Goal: Task Accomplishment & Management: Manage account settings

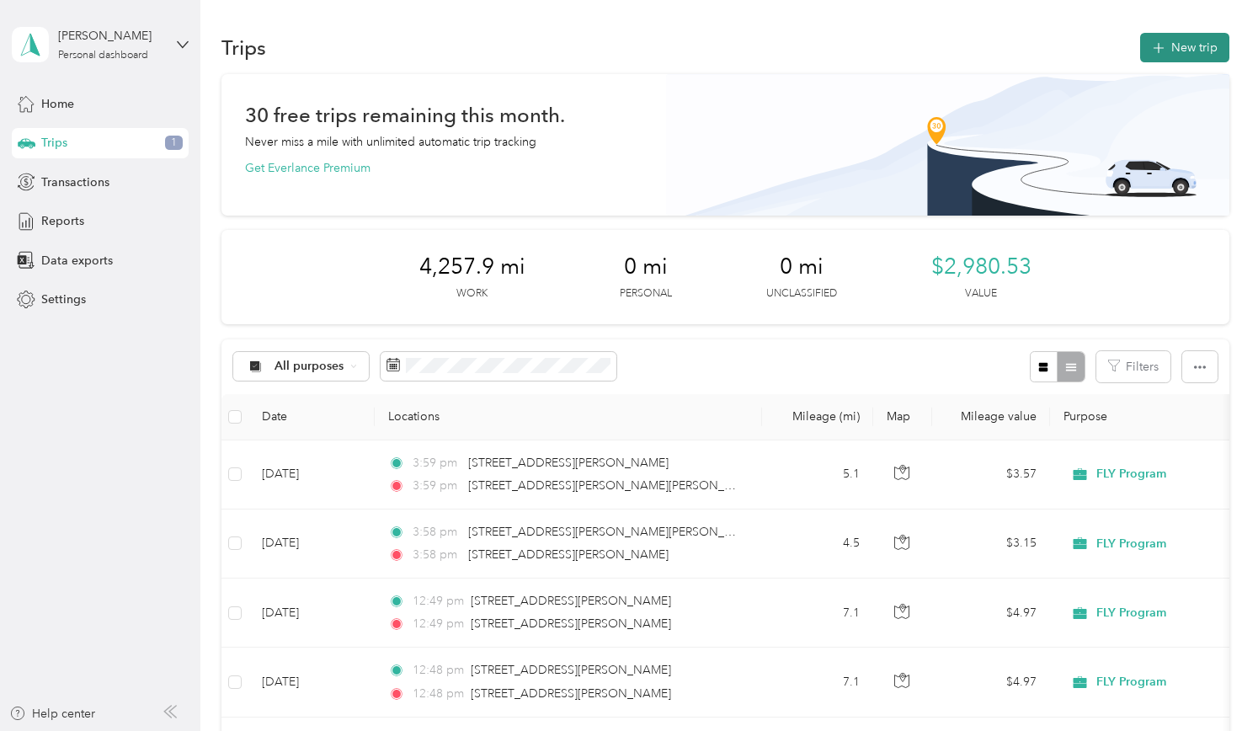
click at [1164, 46] on button "New trip" at bounding box center [1184, 47] width 89 height 29
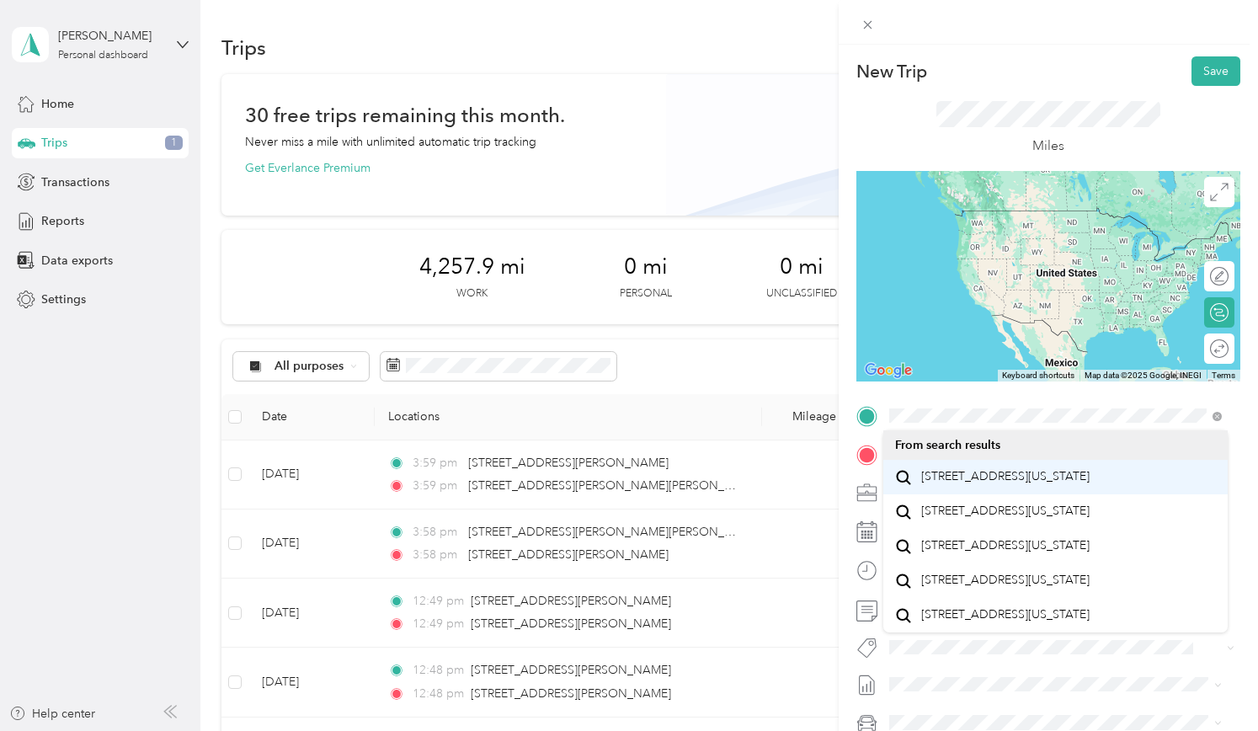
click at [960, 484] on span "[STREET_ADDRESS][US_STATE]" at bounding box center [1005, 476] width 168 height 15
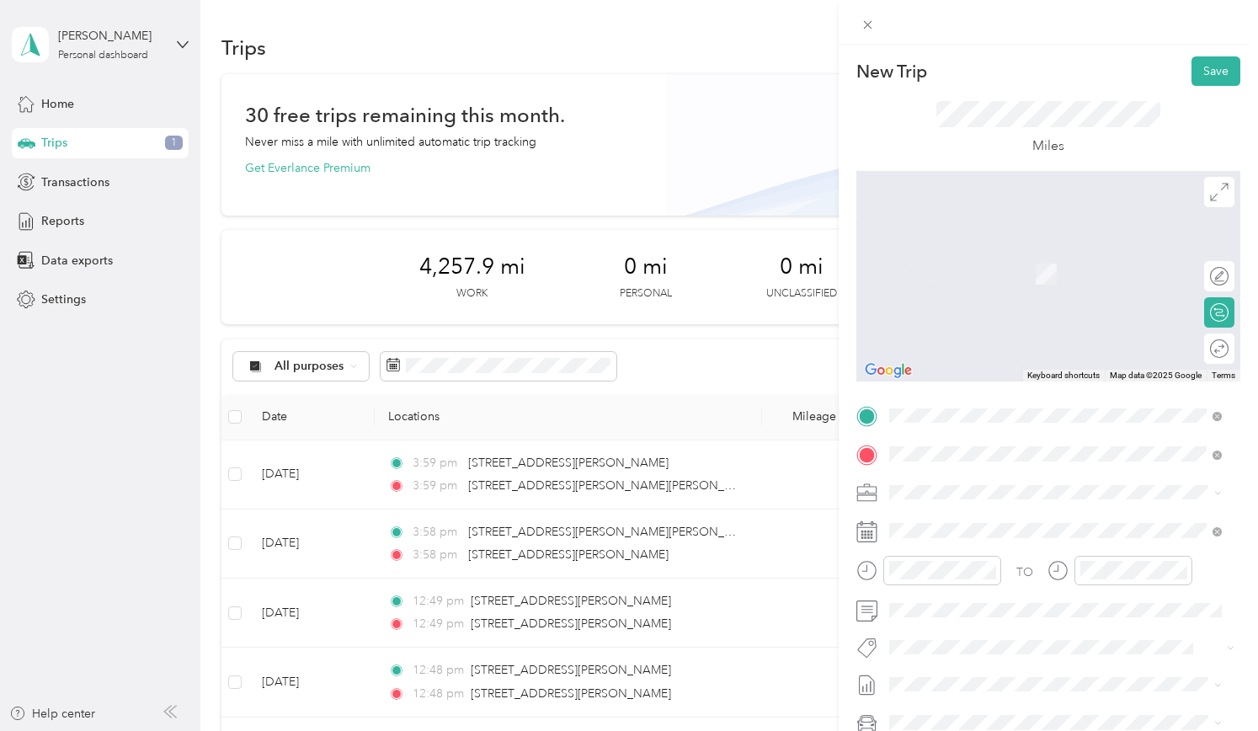
click at [928, 510] on span "[STREET_ADDRESS][PERSON_NAME][US_STATE]" at bounding box center [1052, 514] width 262 height 15
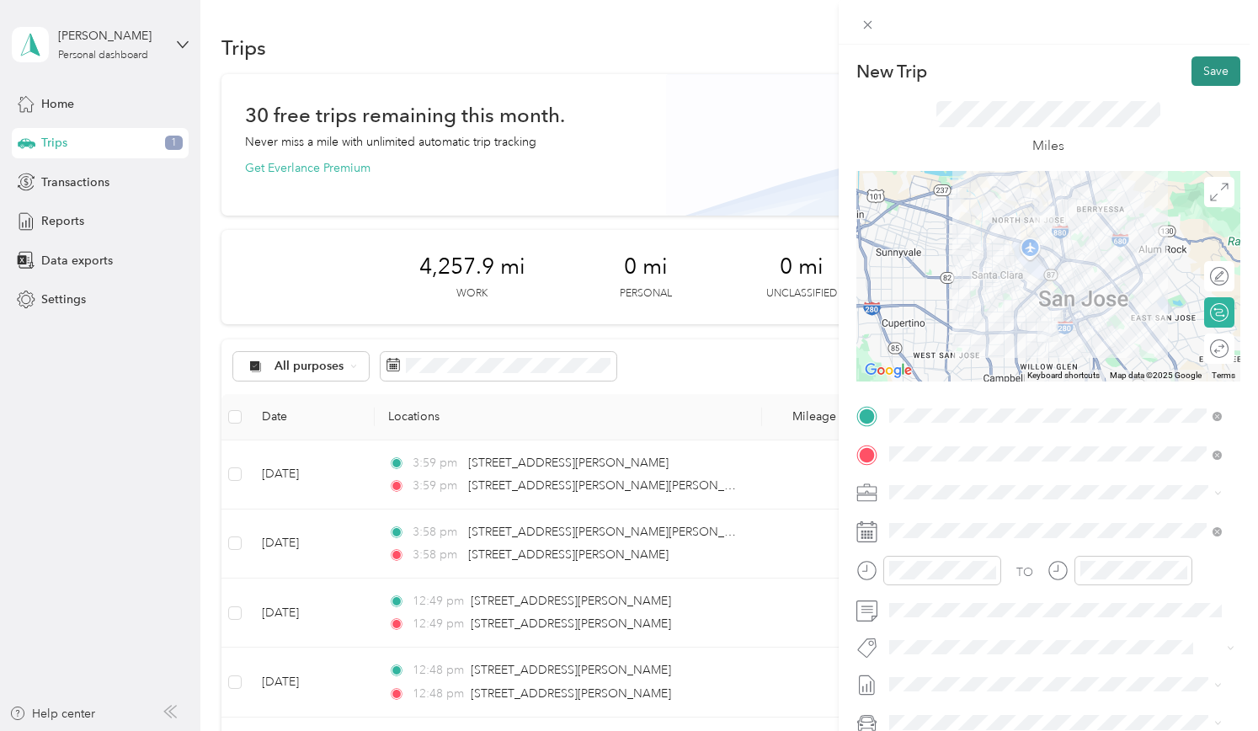
click at [1206, 77] on button "Save" at bounding box center [1216, 70] width 49 height 29
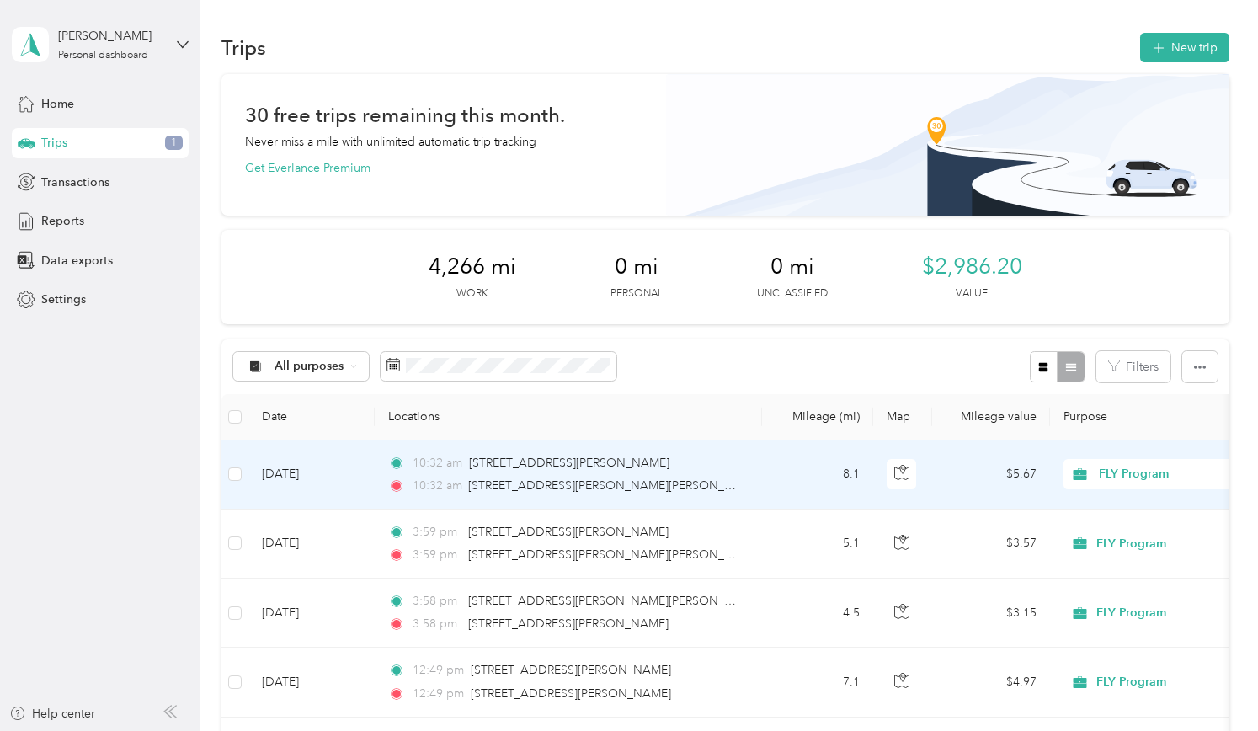
drag, startPoint x: 817, startPoint y: 472, endPoint x: 800, endPoint y: 467, distance: 17.6
click at [800, 467] on td "8.1" at bounding box center [817, 474] width 111 height 69
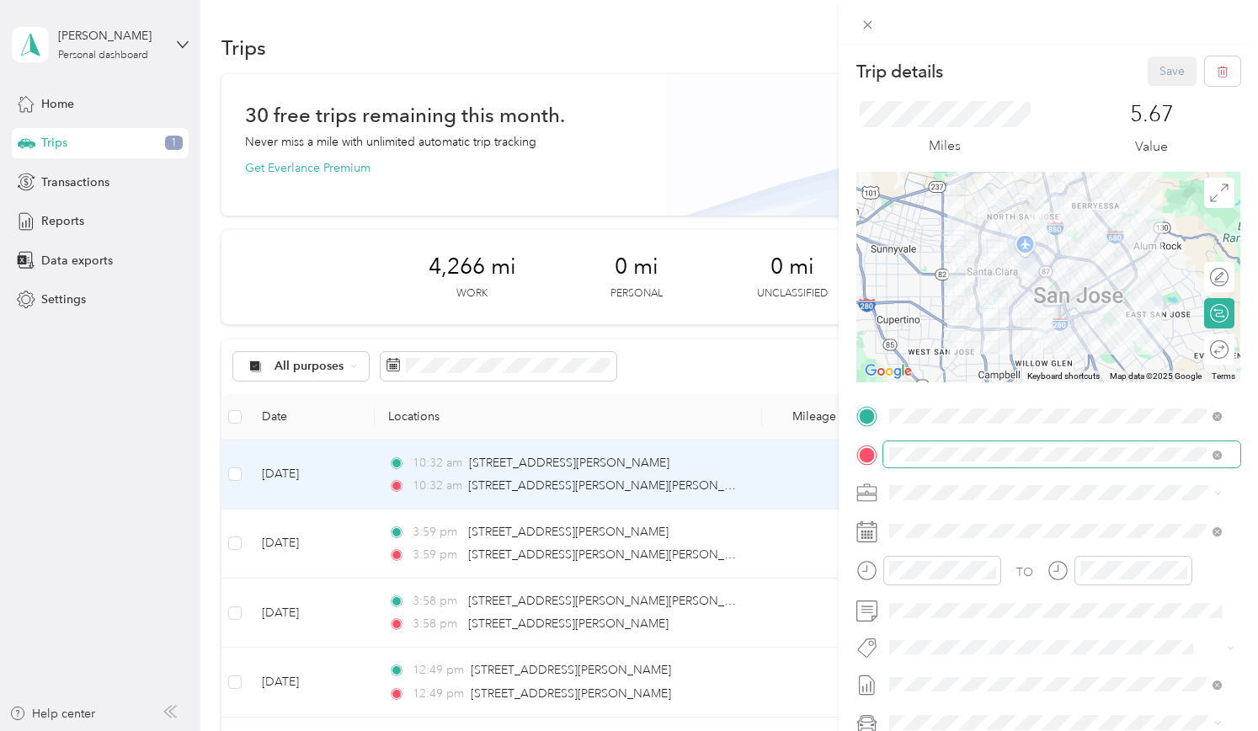
click at [1002, 447] on span at bounding box center [1062, 454] width 357 height 27
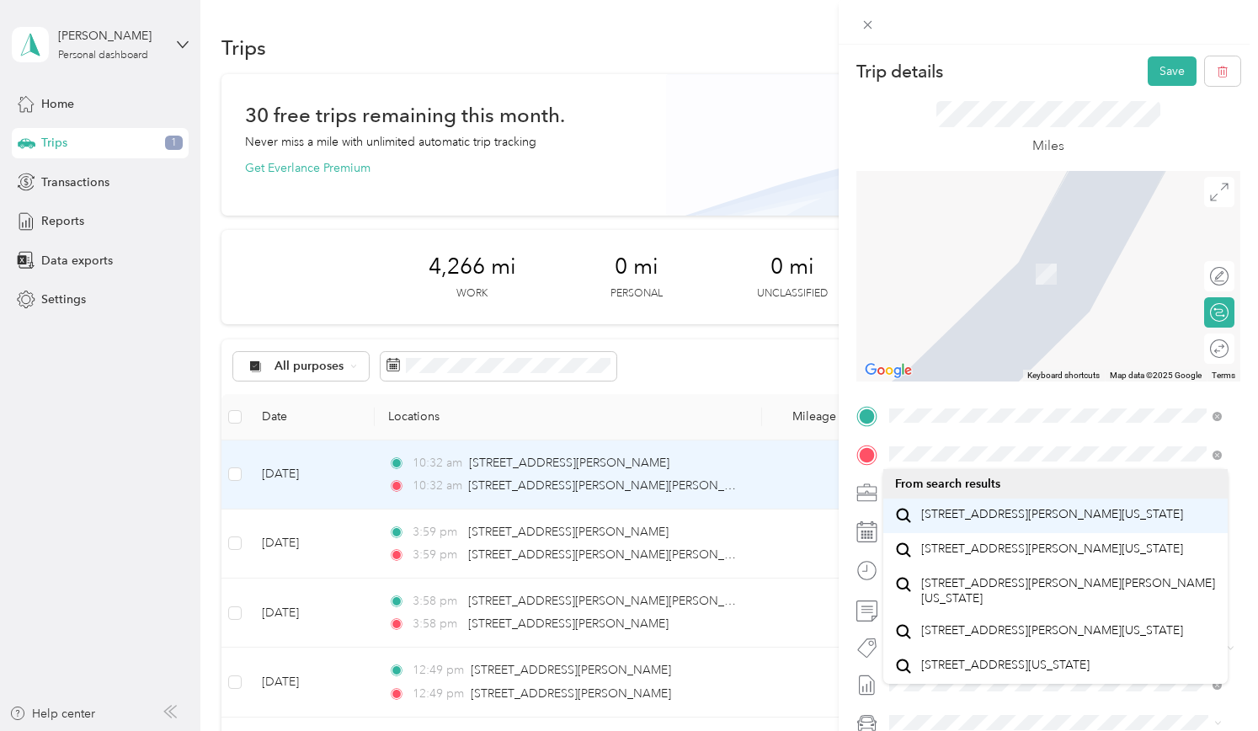
click at [1017, 515] on span "666 Bernal Avenue Sunnyvale, California 94085, United States" at bounding box center [1052, 514] width 262 height 15
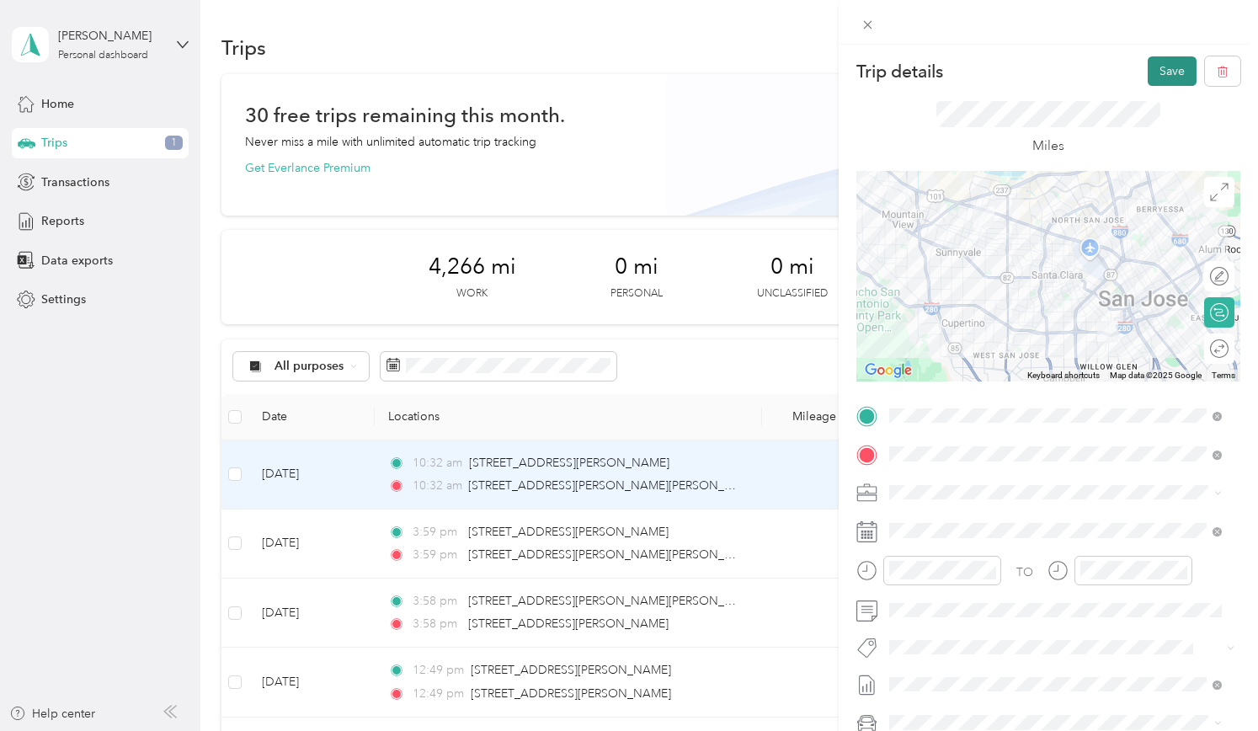
click at [1152, 75] on button "Save" at bounding box center [1172, 70] width 49 height 29
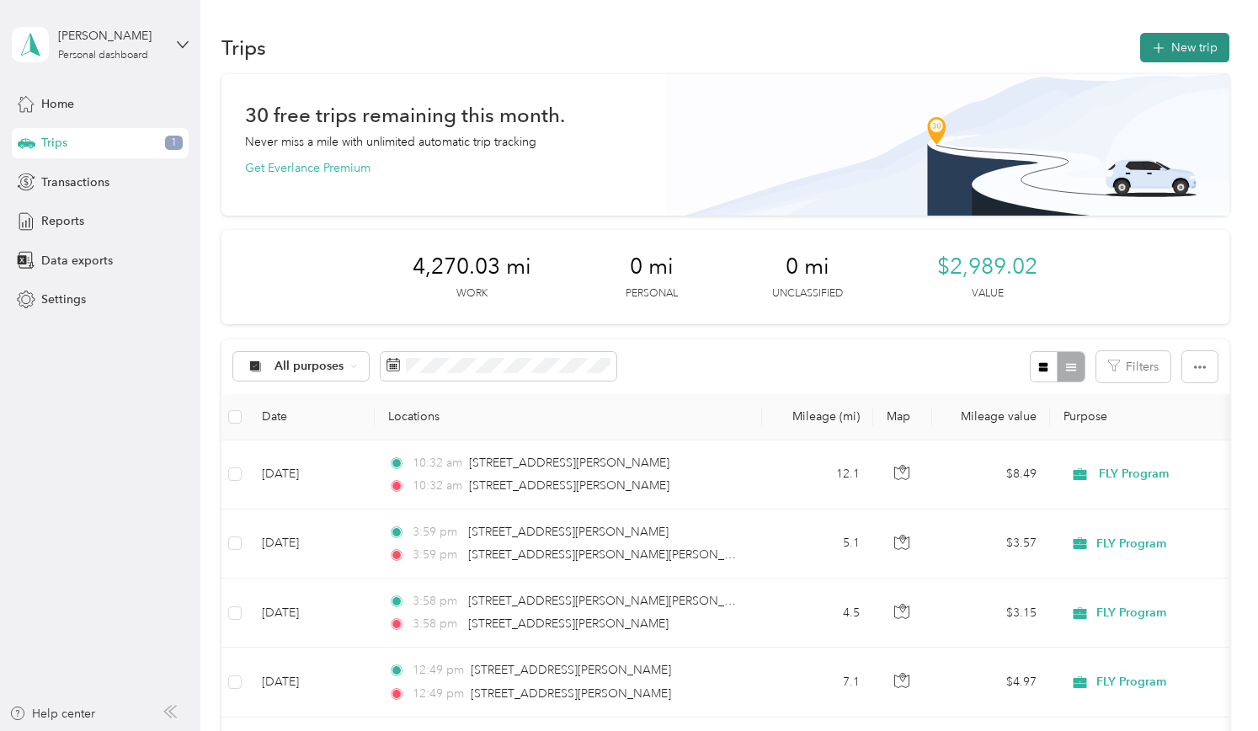
click at [1187, 36] on button "New trip" at bounding box center [1184, 47] width 89 height 29
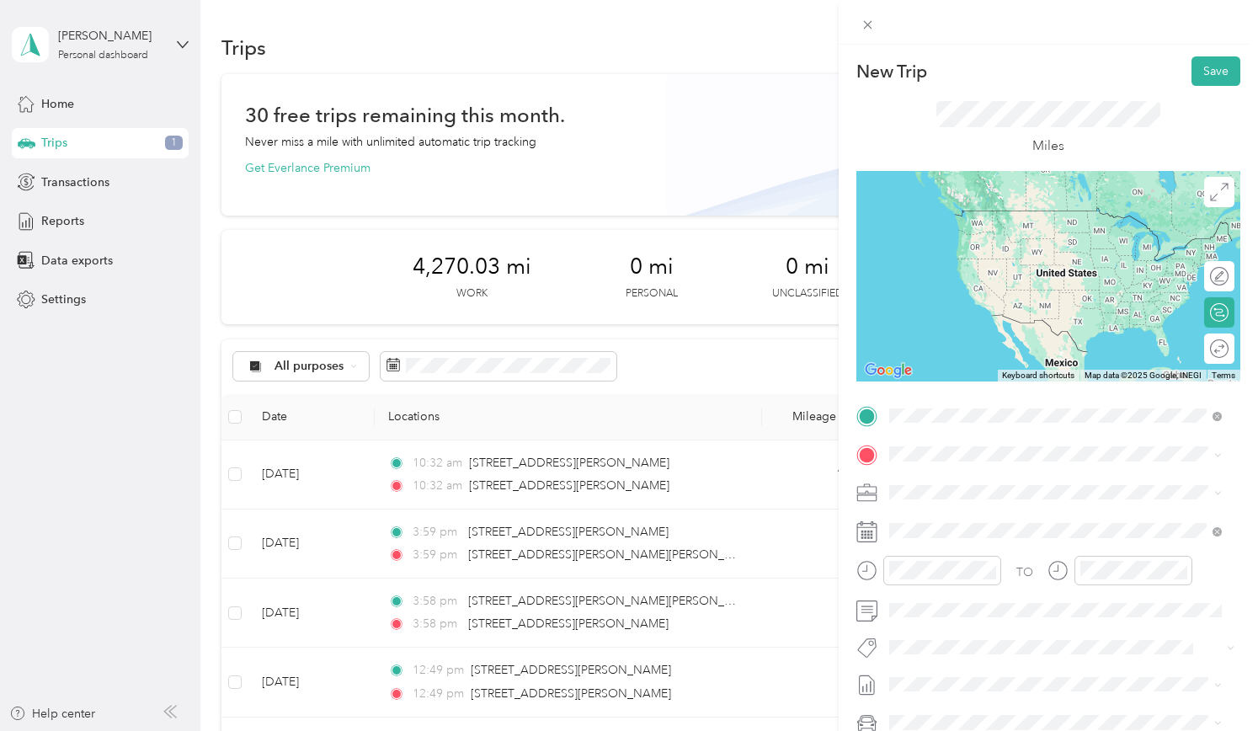
click at [933, 469] on span "666 Bernal Avenue Sunnyvale, California 94085, United States" at bounding box center [1052, 476] width 262 height 15
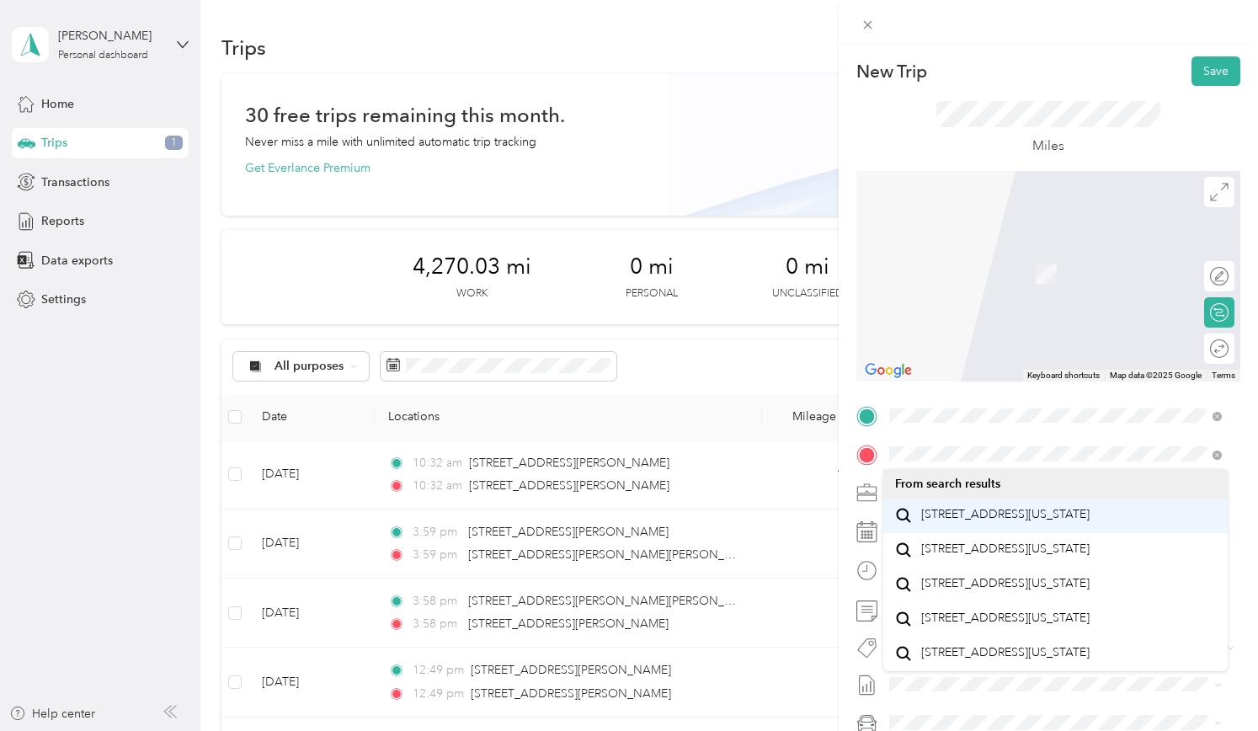
click at [926, 510] on span "[STREET_ADDRESS][US_STATE]" at bounding box center [1005, 514] width 168 height 15
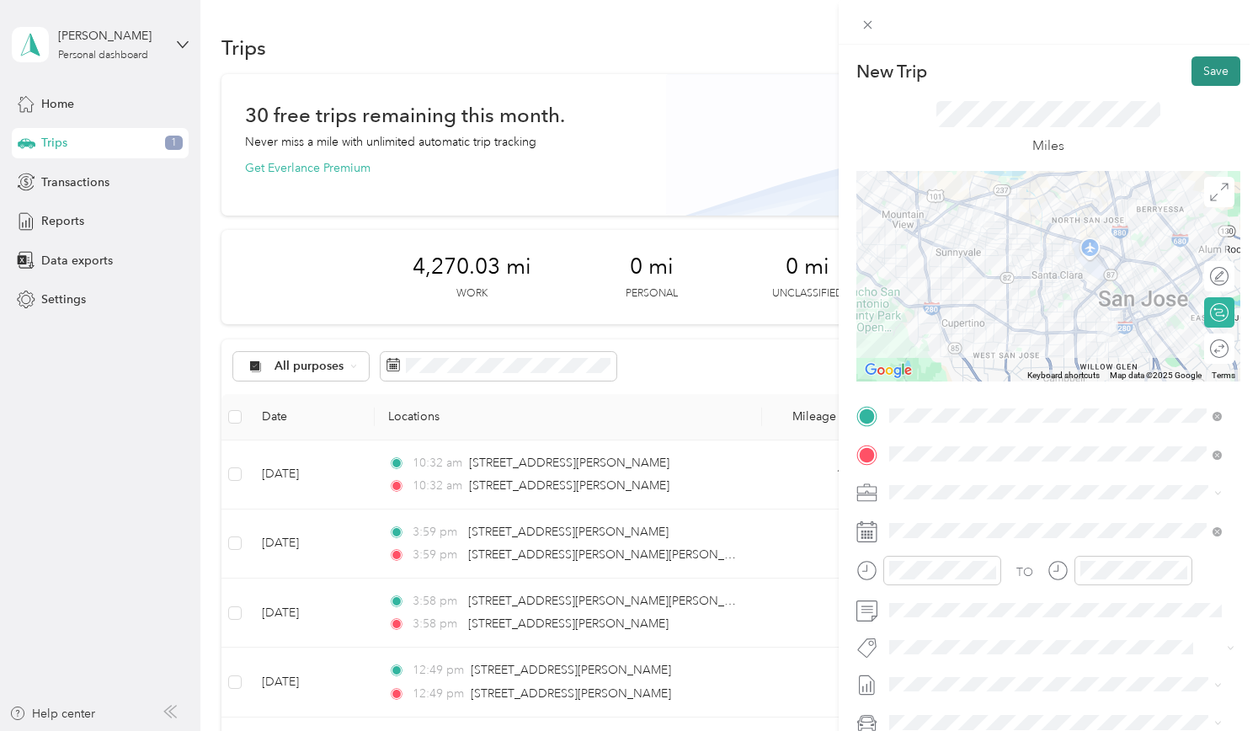
click at [1203, 72] on button "Save" at bounding box center [1216, 70] width 49 height 29
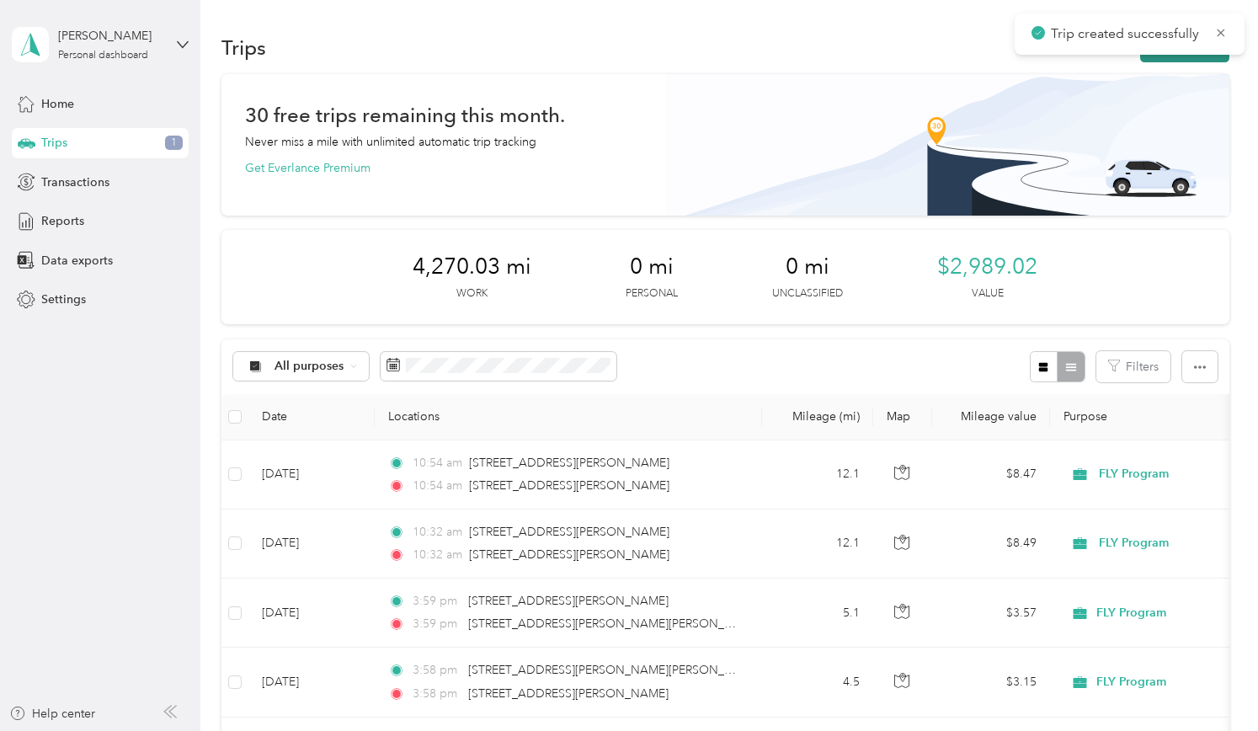
click at [1198, 58] on button "New trip" at bounding box center [1184, 47] width 89 height 29
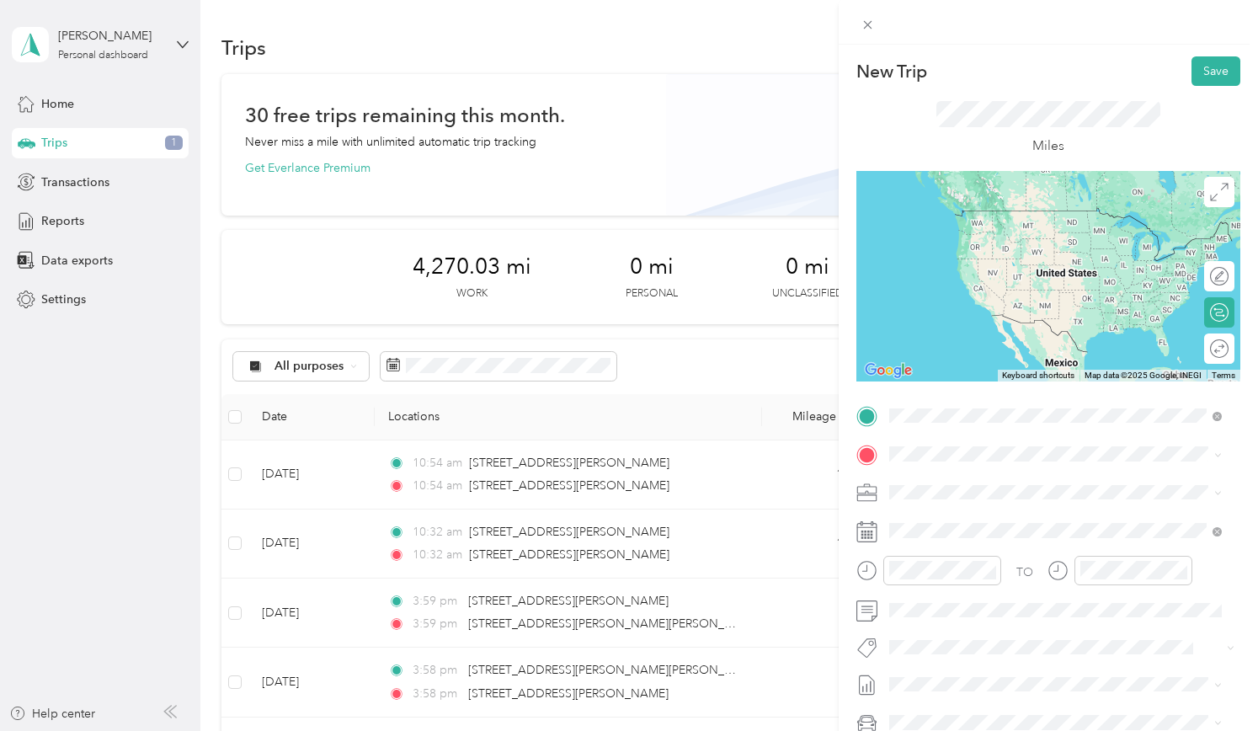
click at [939, 484] on span "[STREET_ADDRESS][US_STATE]" at bounding box center [1005, 476] width 168 height 15
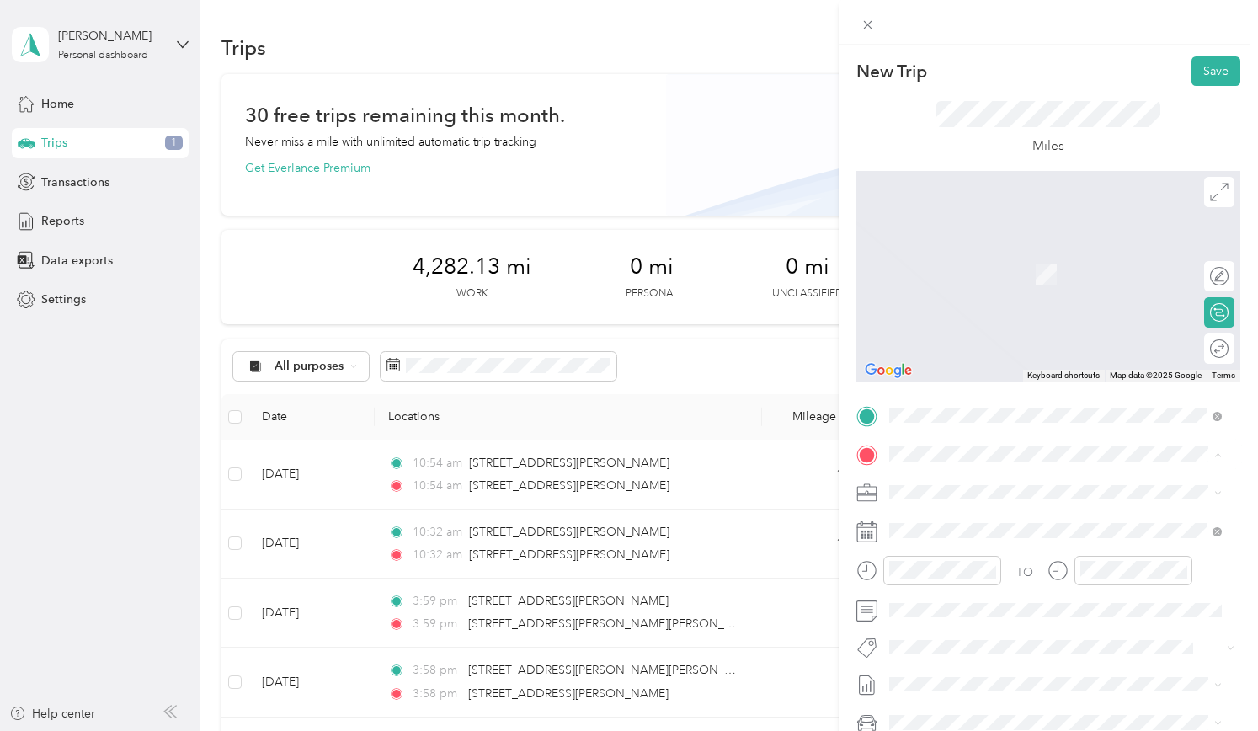
click at [922, 514] on span "725 East Santa Clara Street San Jose, California 95112, United States" at bounding box center [1052, 514] width 262 height 15
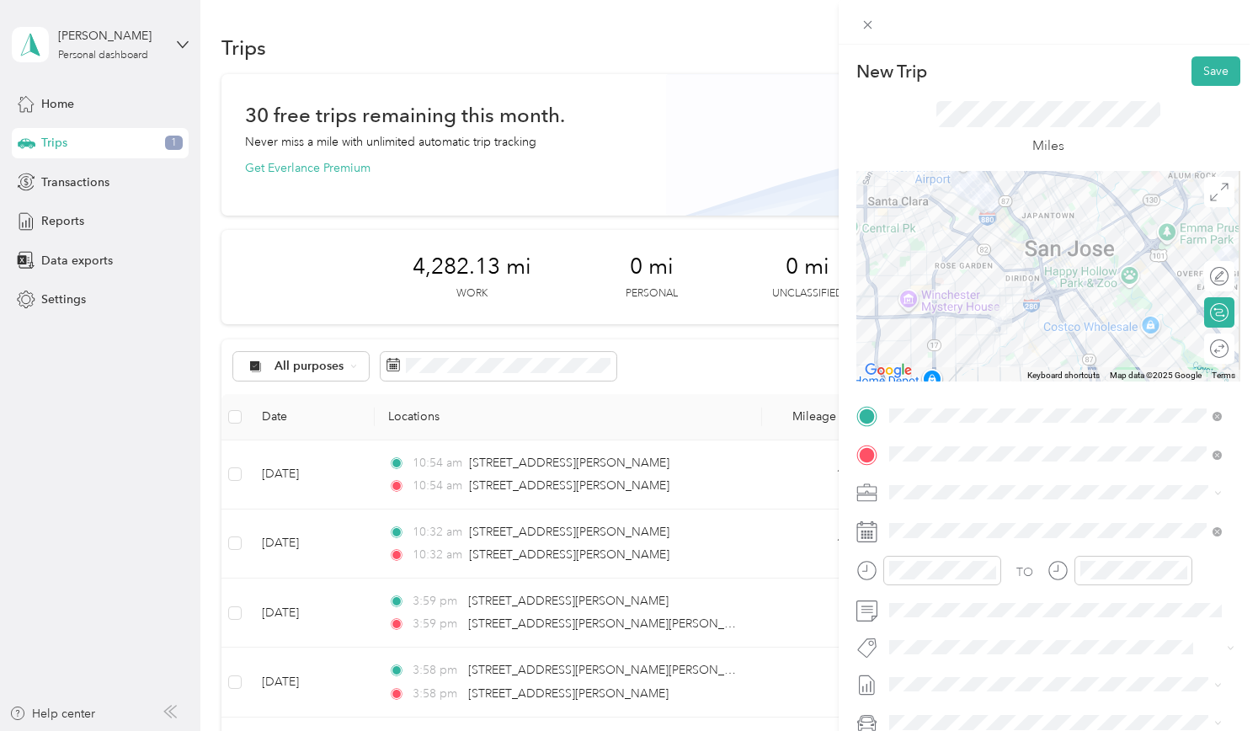
click at [1050, 256] on div at bounding box center [1049, 276] width 384 height 211
click at [1088, 263] on div at bounding box center [1049, 276] width 384 height 211
click at [1206, 75] on button "Save" at bounding box center [1216, 70] width 49 height 29
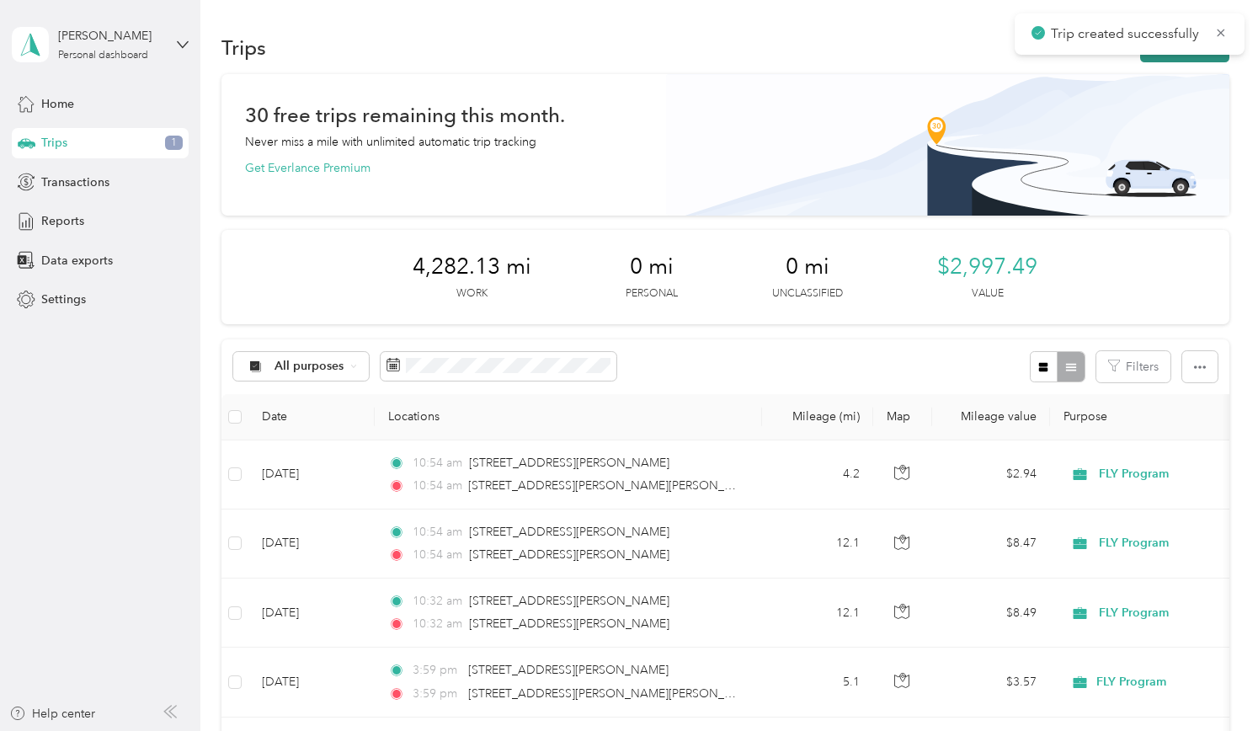
click at [1198, 56] on button "New trip" at bounding box center [1184, 47] width 89 height 29
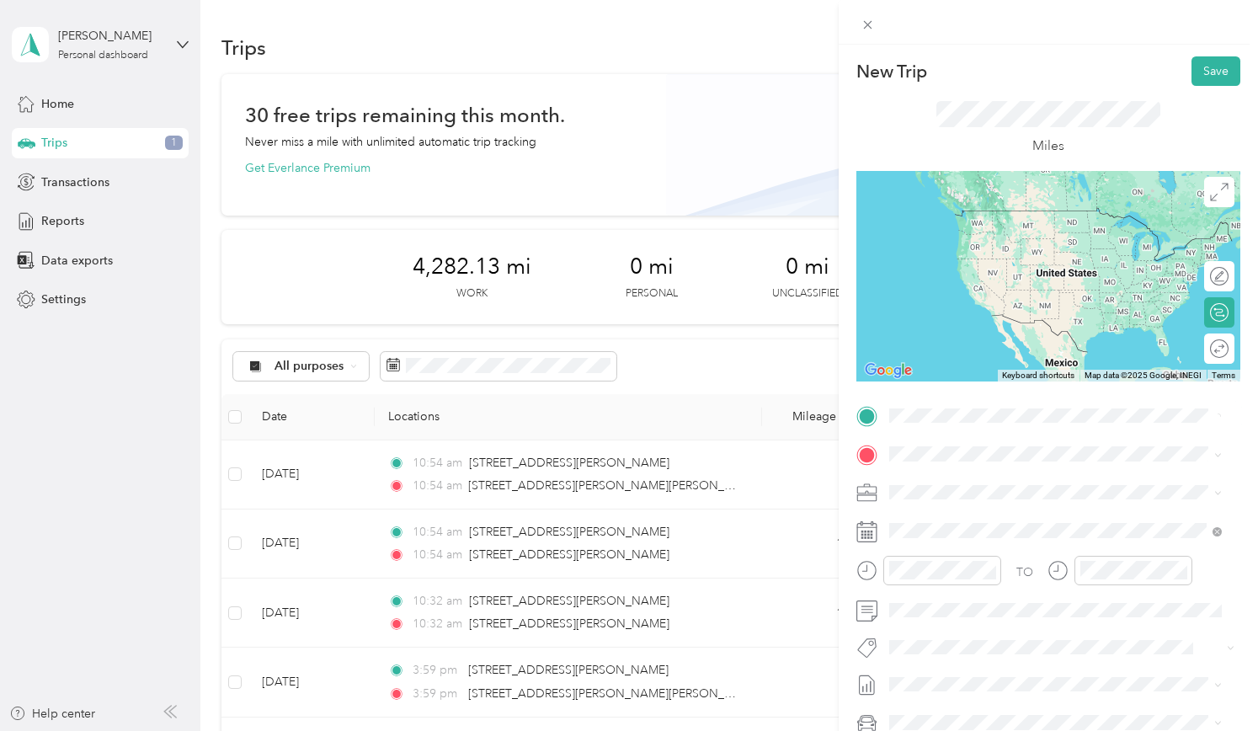
click at [939, 488] on div "725 East Santa Clara Street San Jose, California 95112, United States" at bounding box center [1055, 477] width 321 height 23
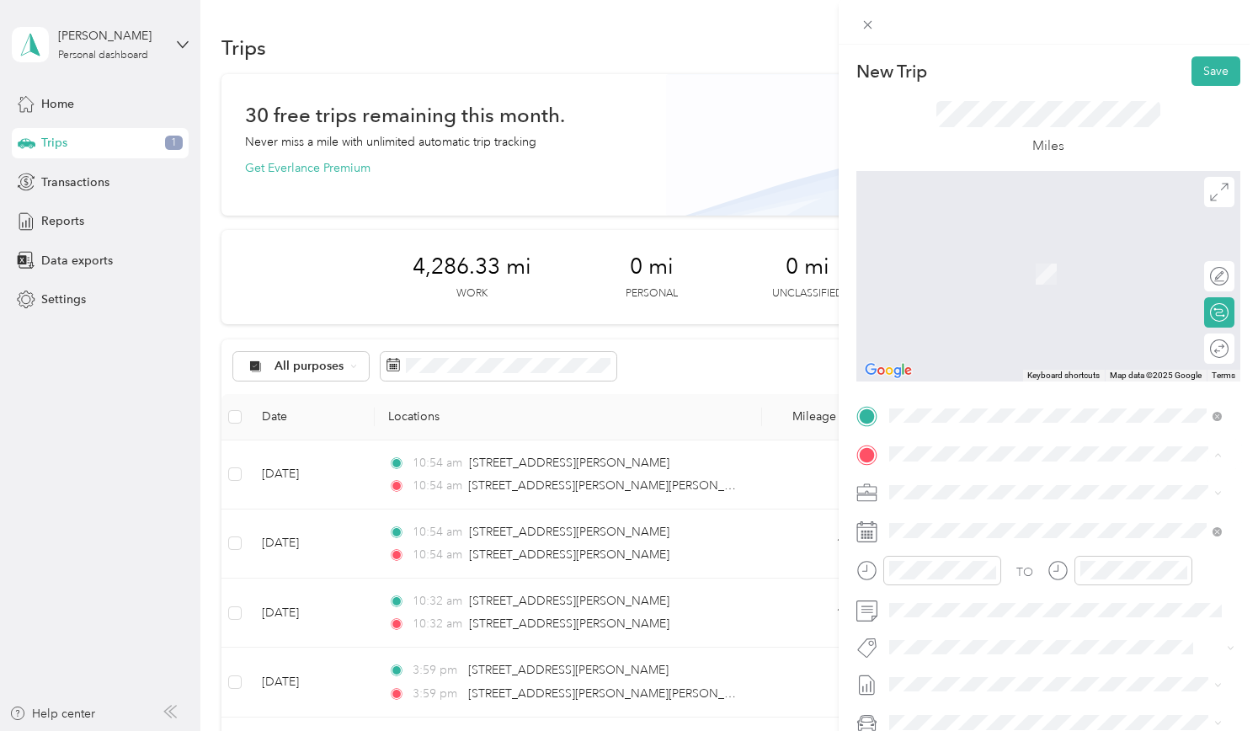
click at [920, 499] on li "3000 Mission College Boulevard Santa Clara, California 95054, United States" at bounding box center [1056, 516] width 344 height 35
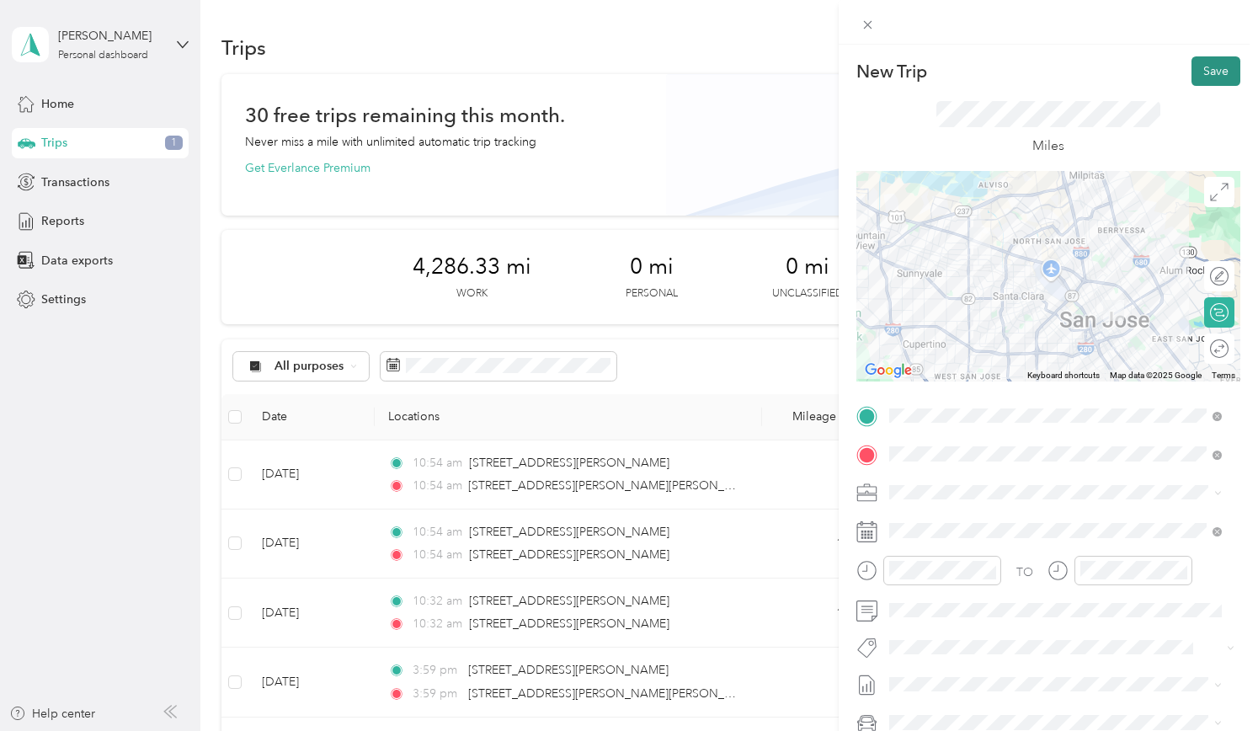
click at [1192, 80] on button "Save" at bounding box center [1216, 70] width 49 height 29
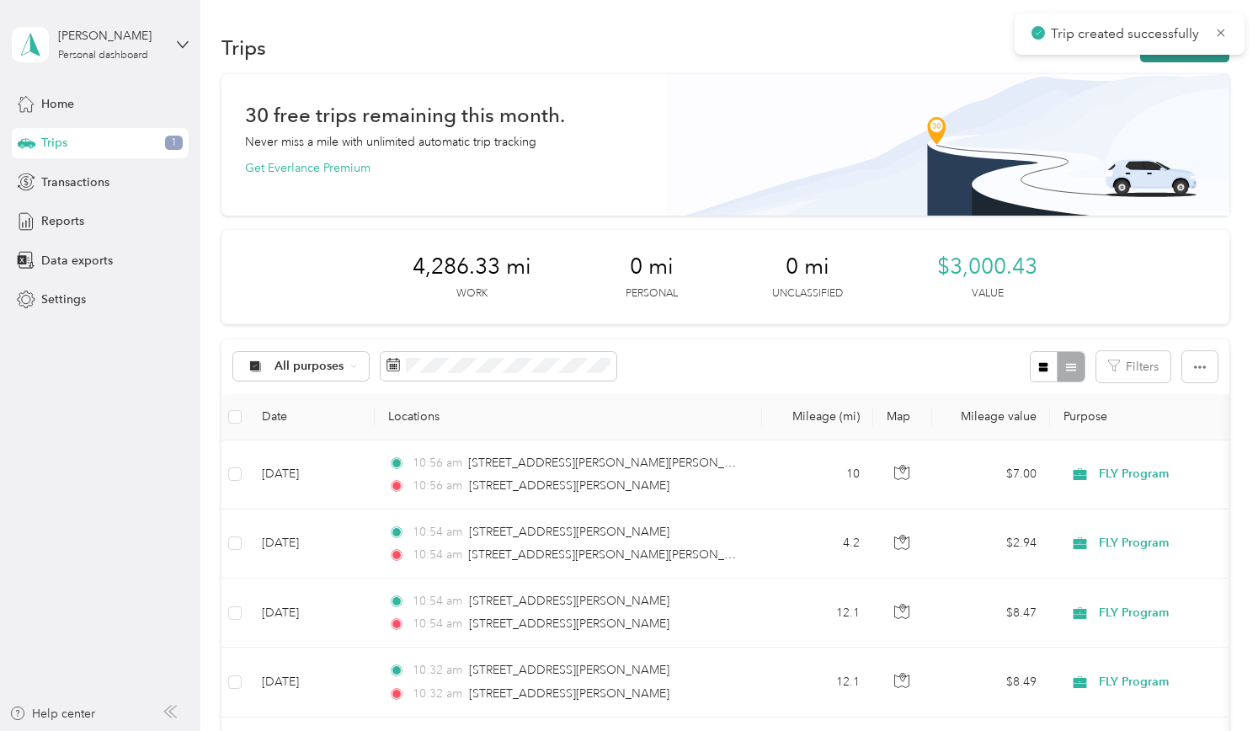
click at [1185, 58] on button "New trip" at bounding box center [1184, 47] width 89 height 29
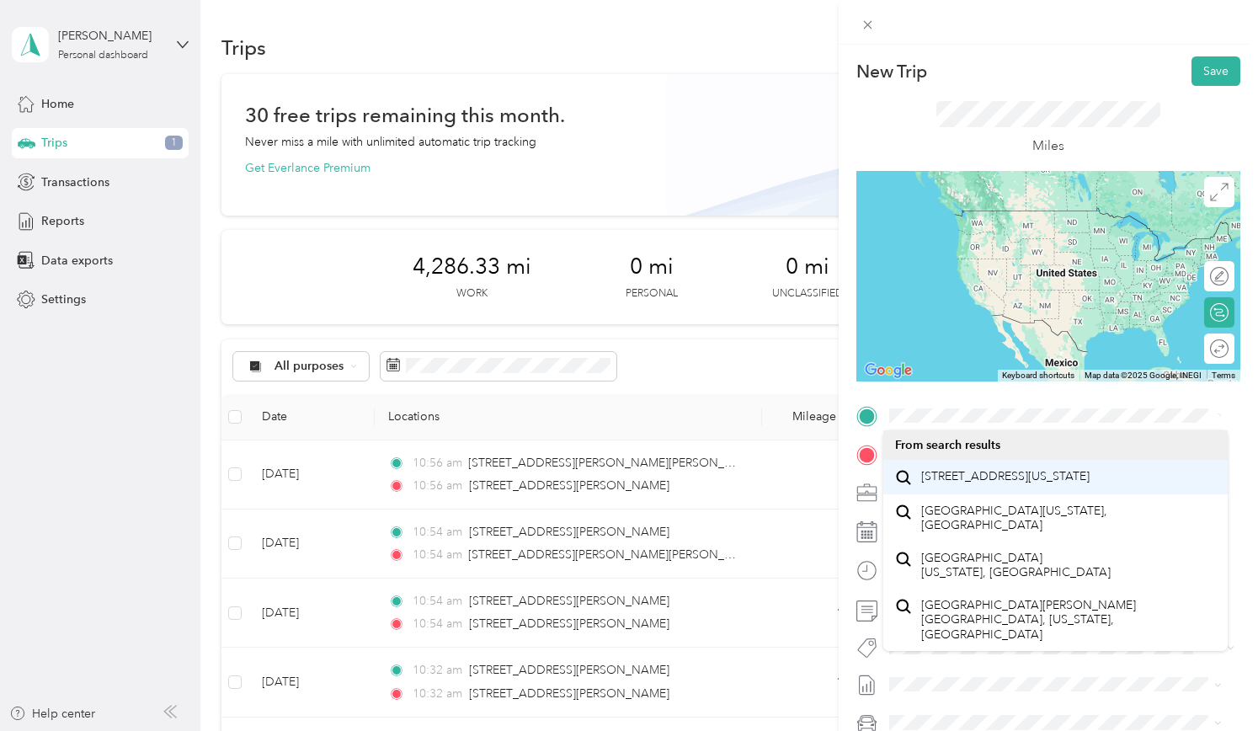
click at [928, 479] on span "3000 Mission College Boulevard Santa Clara, California 95054, United States" at bounding box center [1005, 476] width 168 height 15
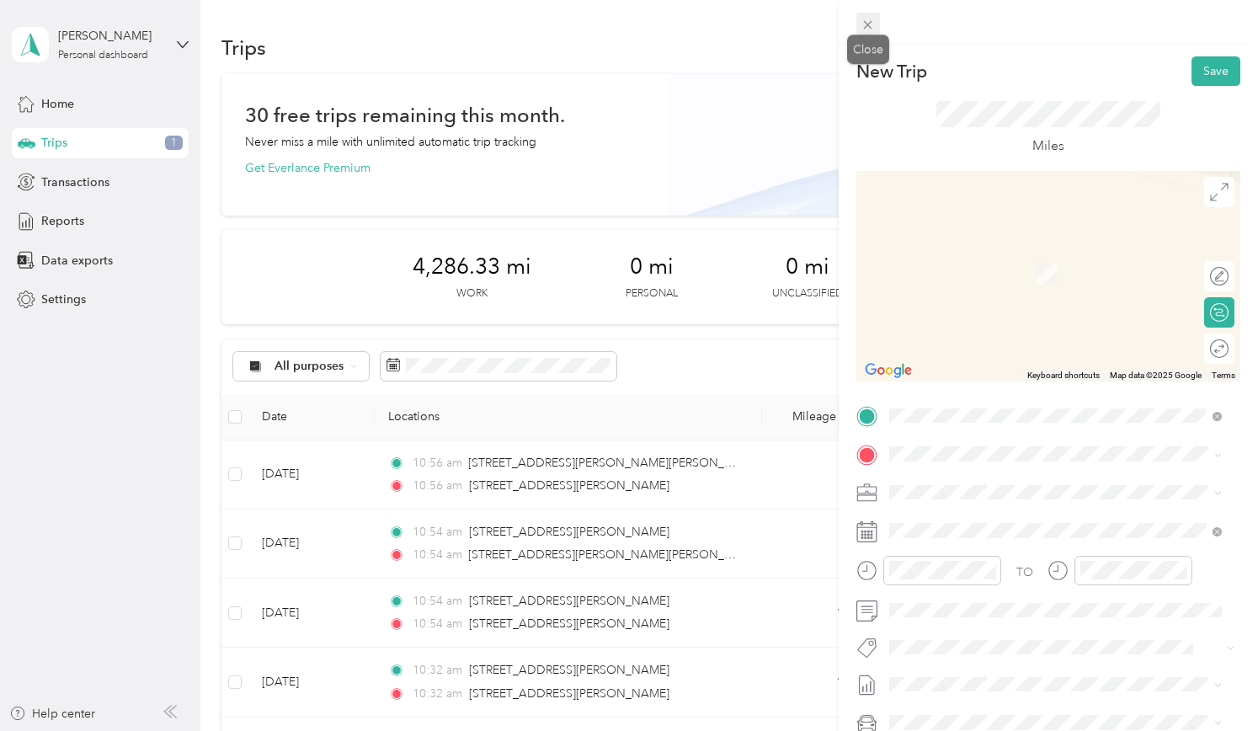
click at [862, 16] on span at bounding box center [869, 25] width 24 height 24
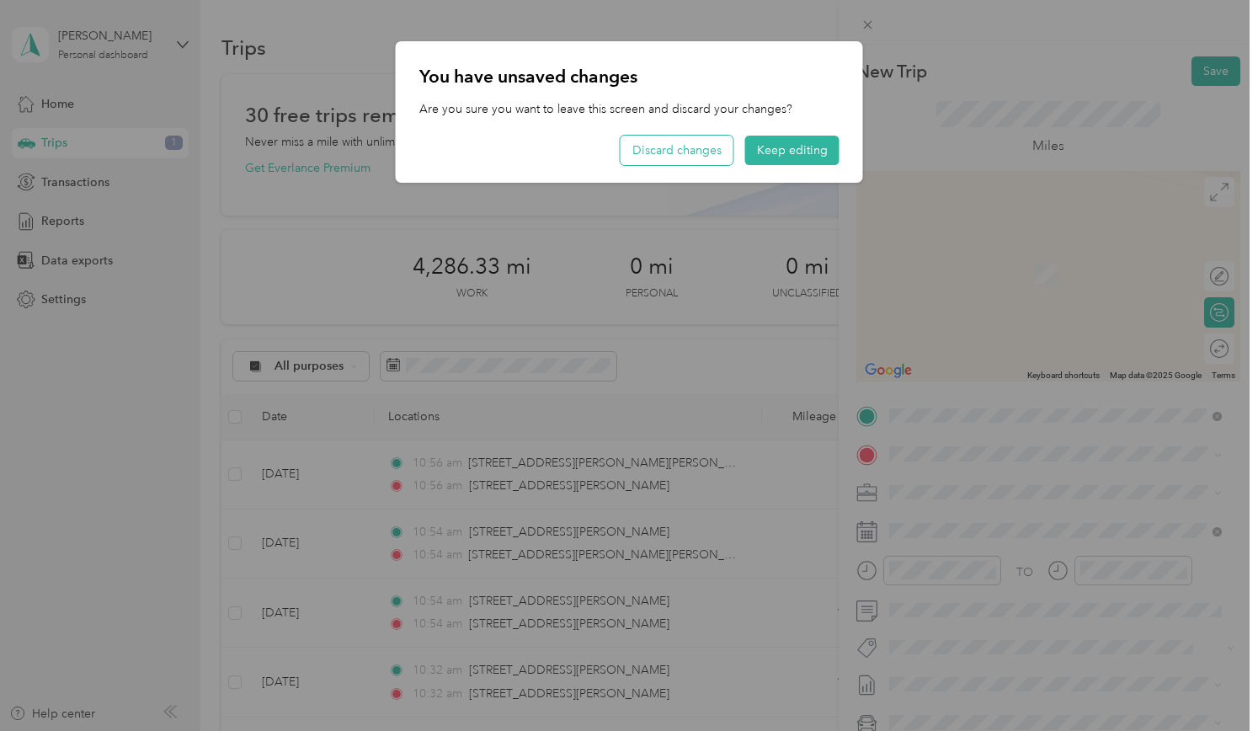
click at [671, 143] on button "Discard changes" at bounding box center [677, 150] width 113 height 29
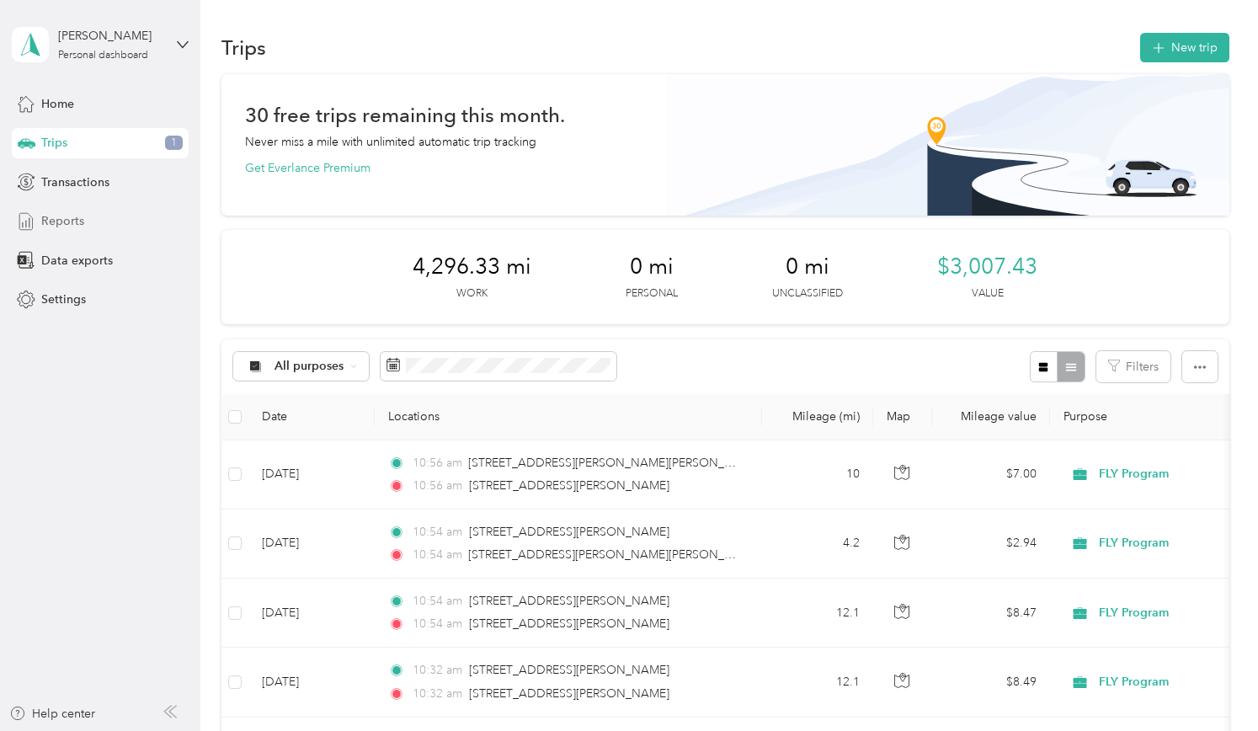
click at [89, 218] on div "Reports" at bounding box center [100, 221] width 177 height 30
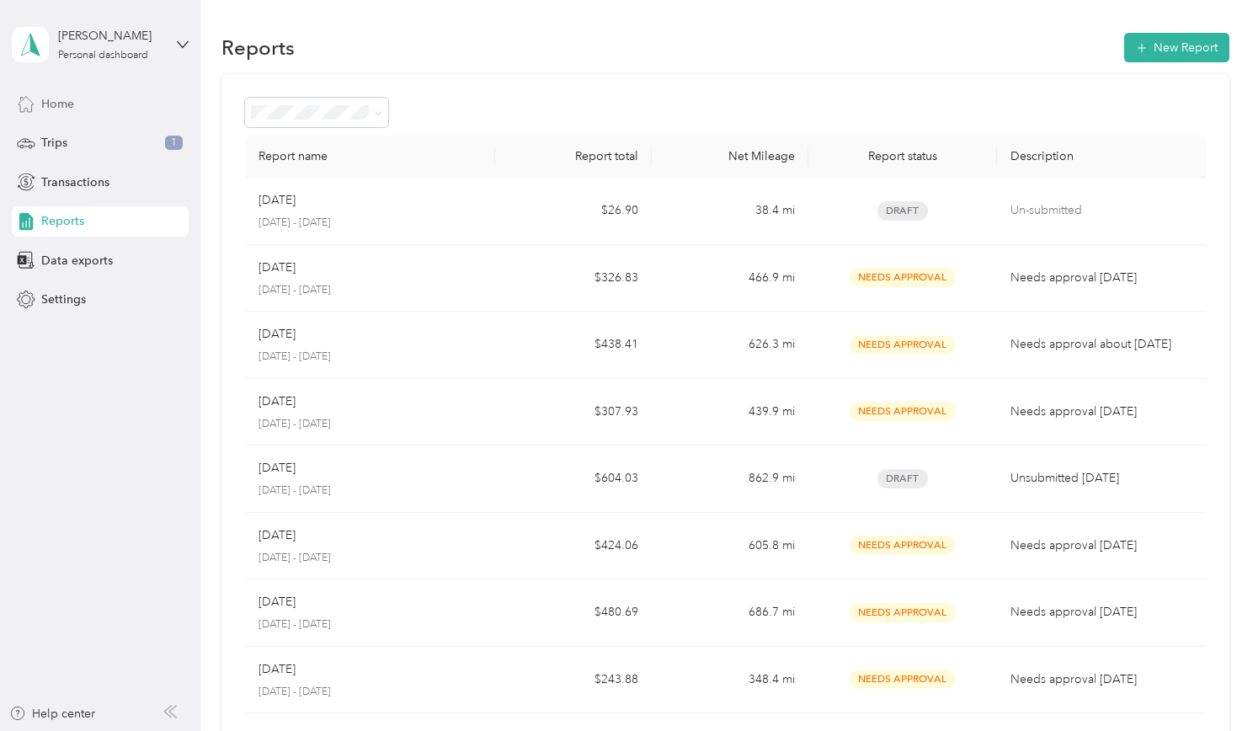
click at [89, 108] on div "Home" at bounding box center [100, 103] width 177 height 30
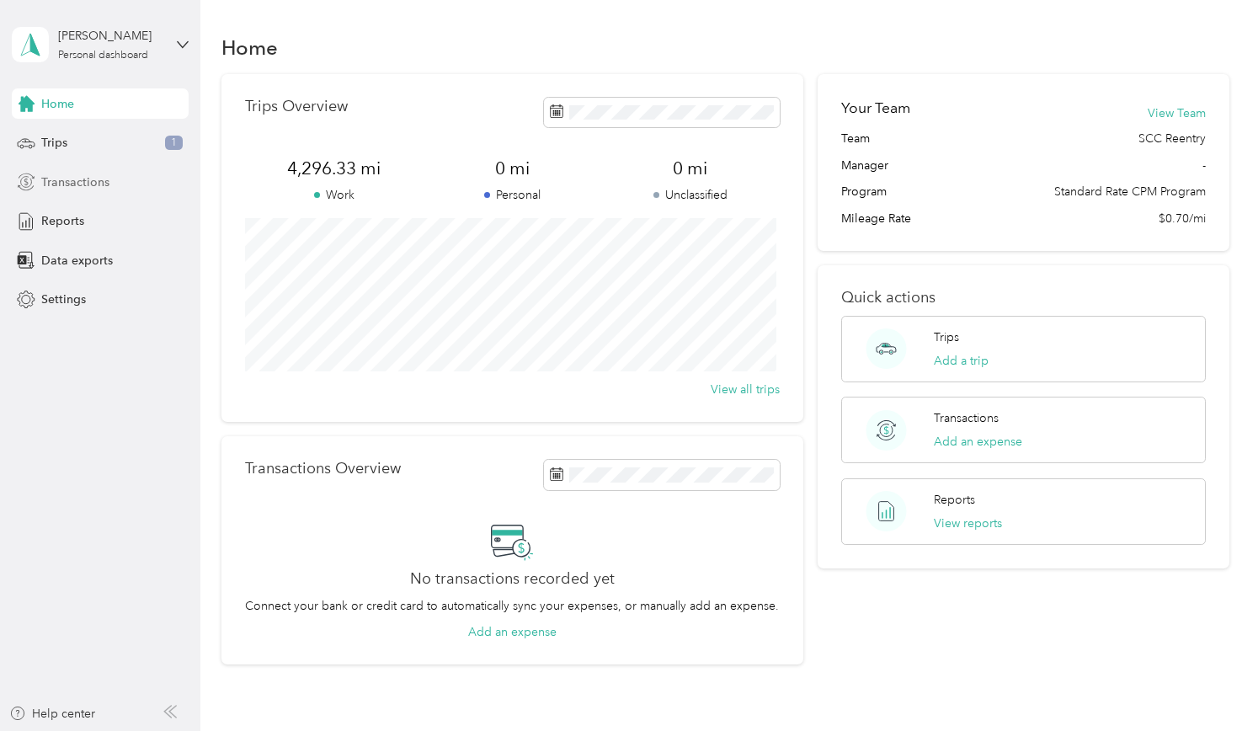
click at [130, 173] on div "Transactions" at bounding box center [100, 182] width 177 height 30
